Goal: Navigation & Orientation: Find specific page/section

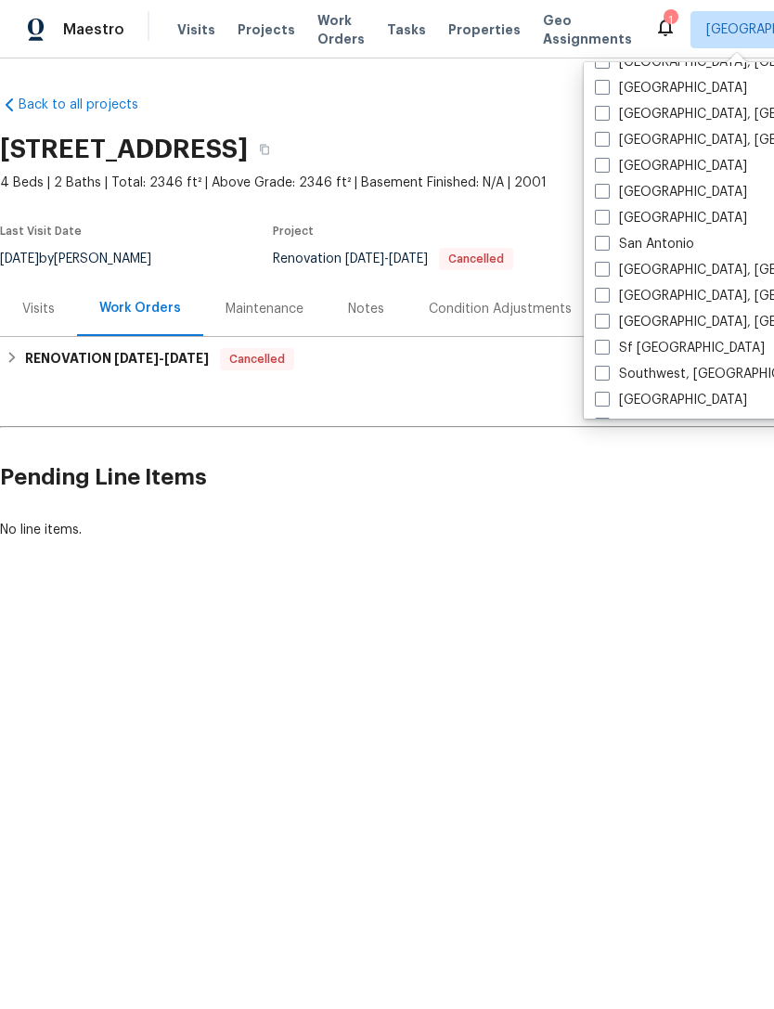
scroll to position [1152, 0]
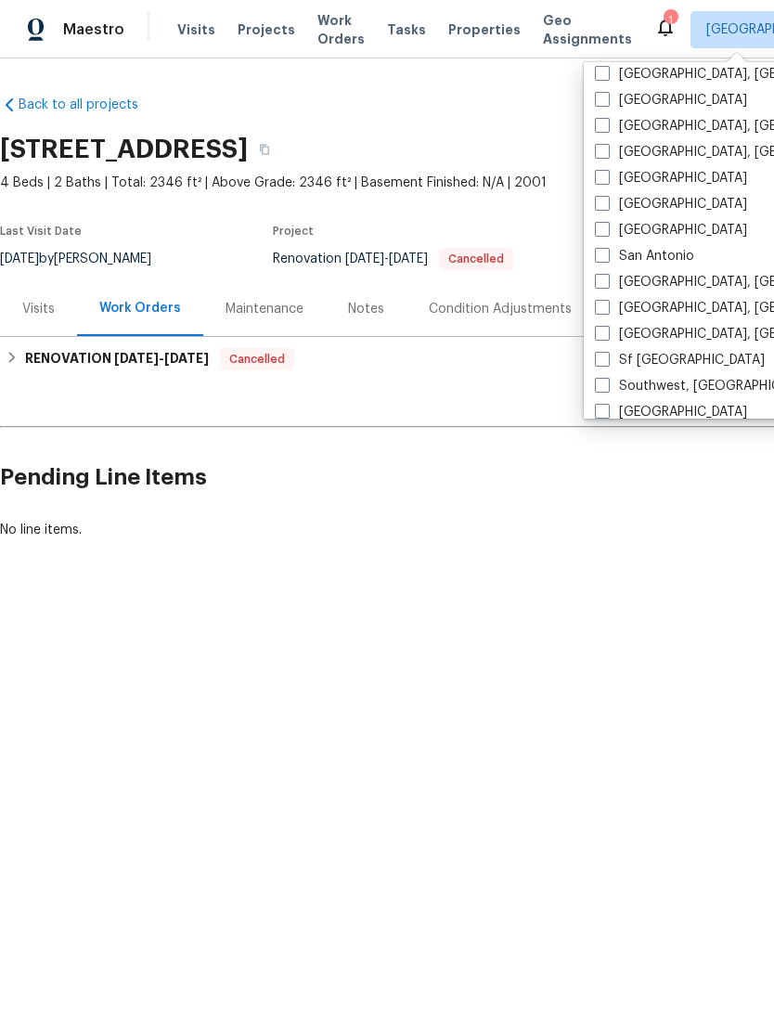
click at [605, 207] on span at bounding box center [602, 203] width 15 height 15
click at [605, 207] on input "[GEOGRAPHIC_DATA]" at bounding box center [601, 201] width 12 height 12
checkbox input "true"
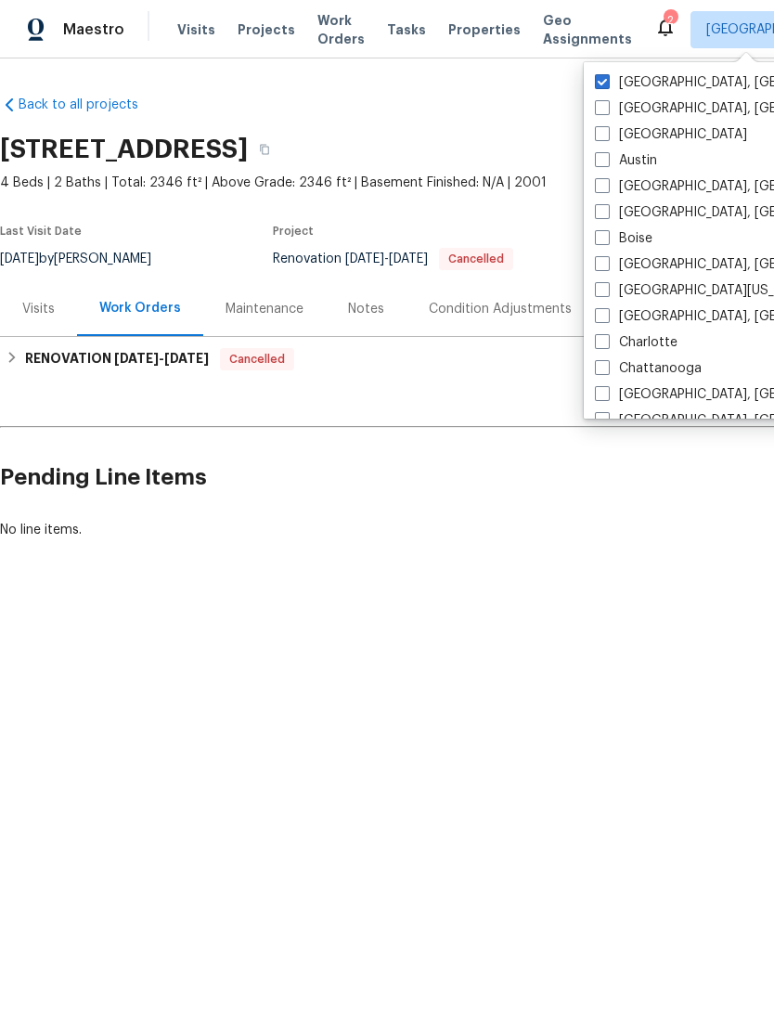
click at [600, 70] on div "Albuquerque, NM" at bounding box center [776, 83] width 374 height 26
click at [604, 83] on span at bounding box center [602, 81] width 15 height 15
click at [604, 83] on input "Albuquerque, NM" at bounding box center [601, 79] width 12 height 12
checkbox input "false"
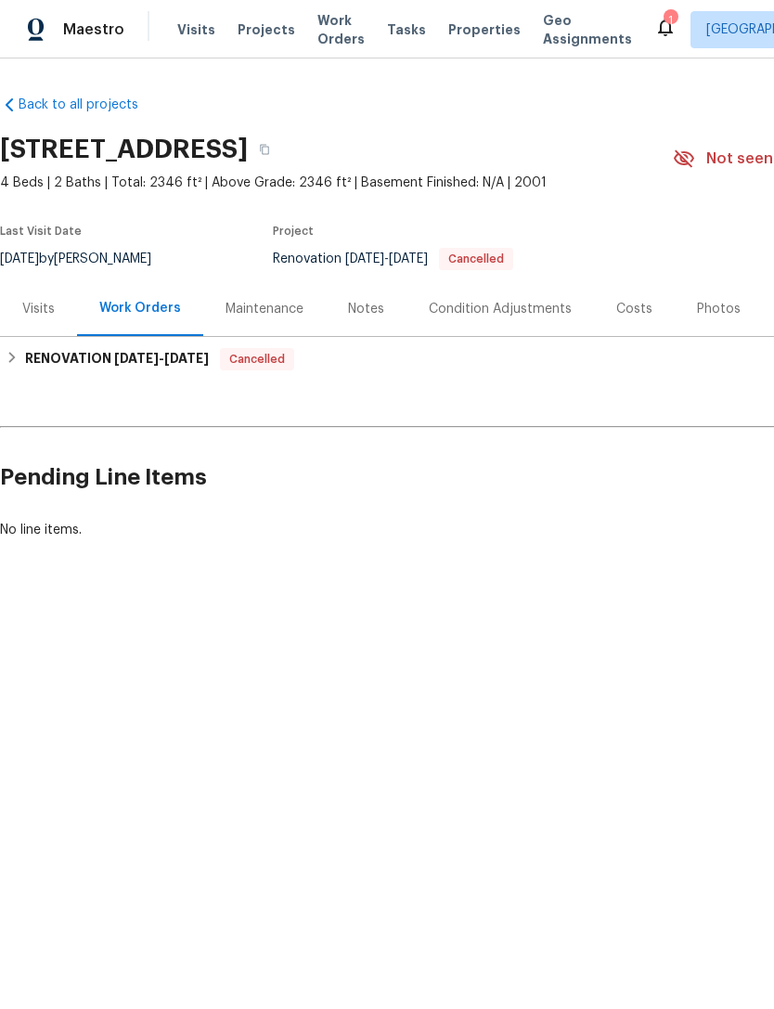
click at [351, 311] on div "Notes" at bounding box center [366, 309] width 36 height 19
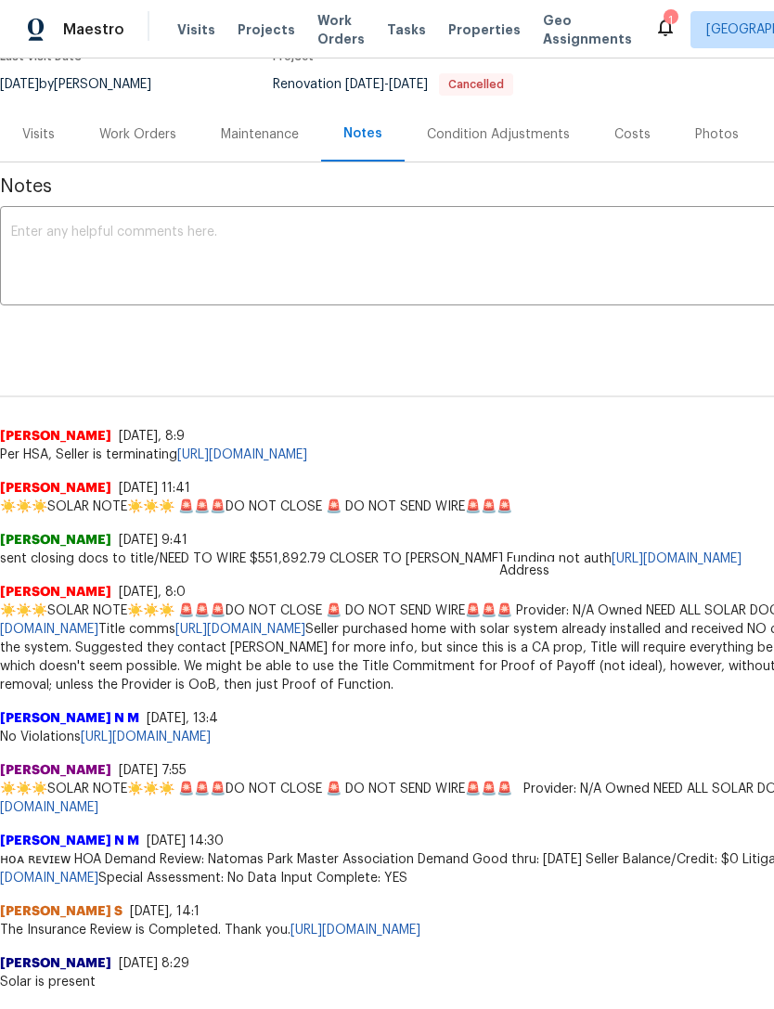
scroll to position [176, 0]
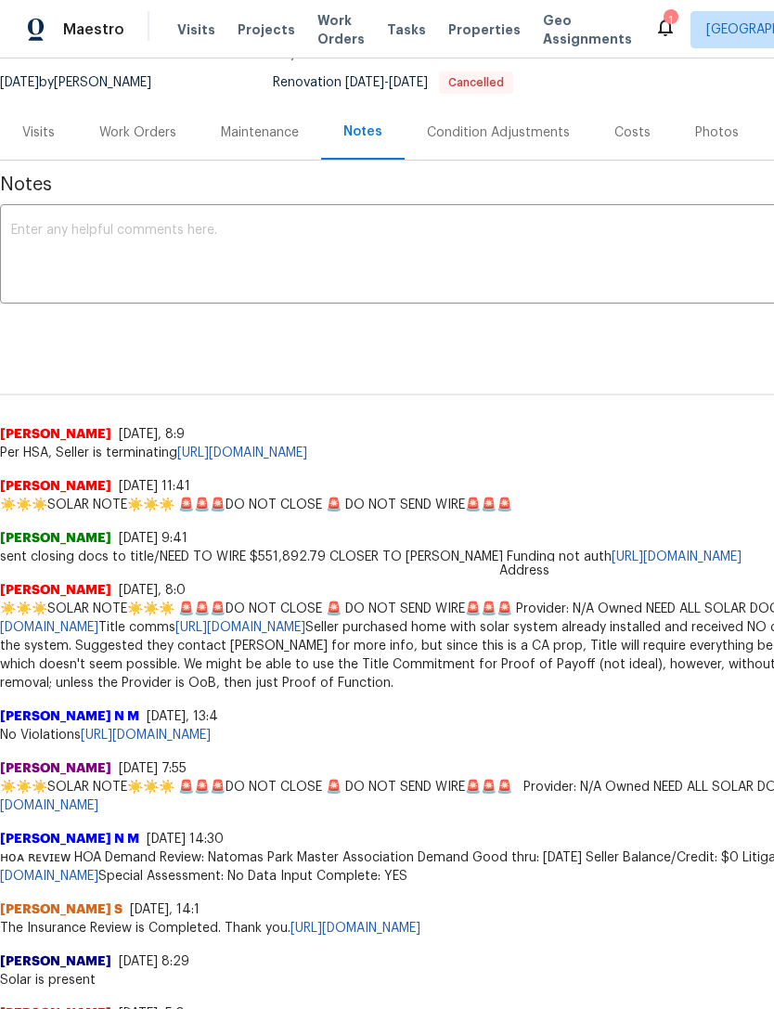
click at [307, 456] on link "[URL][DOMAIN_NAME]" at bounding box center [242, 452] width 130 height 13
